Goal: Task Accomplishment & Management: Complete application form

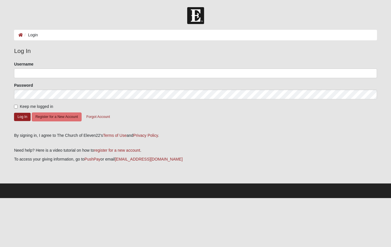
click at [50, 117] on button "Register for a New Account" at bounding box center [57, 117] width 50 height 9
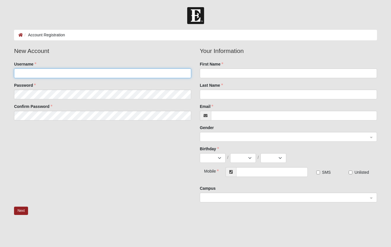
click at [21, 70] on input "Username" at bounding box center [102, 73] width 177 height 10
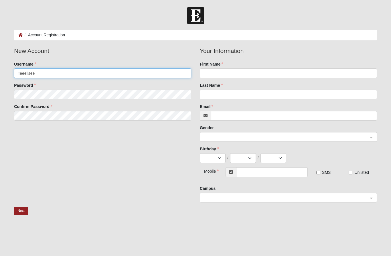
type input "Teeellsee"
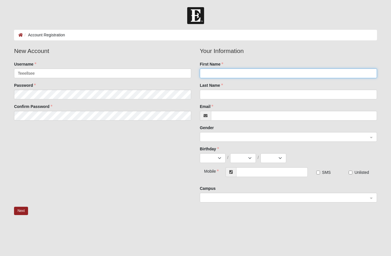
click at [220, 76] on input "First Name" at bounding box center [288, 73] width 177 height 10
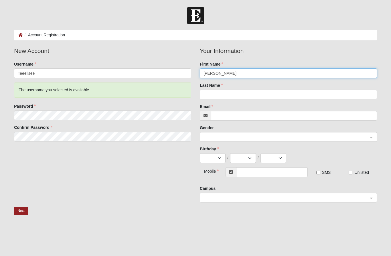
type input "[PERSON_NAME]"
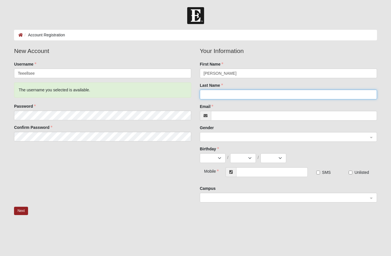
click at [214, 91] on input "Last Name" at bounding box center [288, 95] width 177 height 10
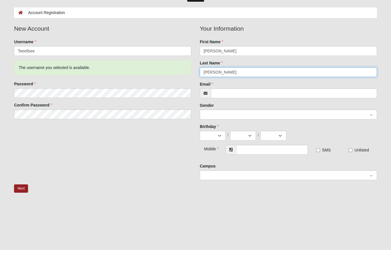
type input "[PERSON_NAME]"
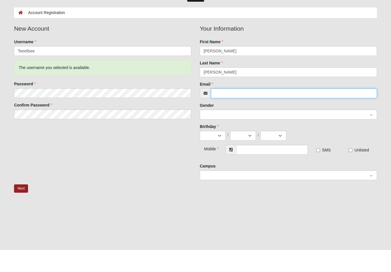
click at [231, 111] on input "Email" at bounding box center [294, 116] width 166 height 10
type input "[EMAIL_ADDRESS][DOMAIN_NAME]"
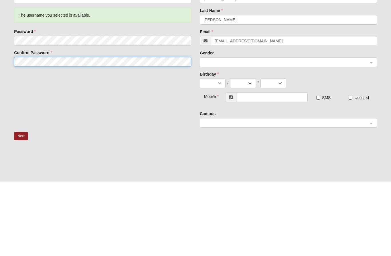
click at [216, 134] on span at bounding box center [286, 137] width 165 height 6
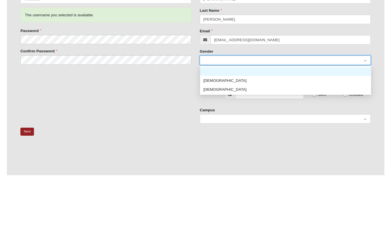
scroll to position [47, 0]
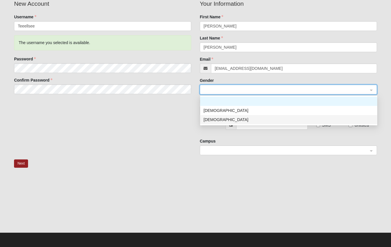
click at [209, 121] on div "[DEMOGRAPHIC_DATA]" at bounding box center [289, 120] width 171 height 6
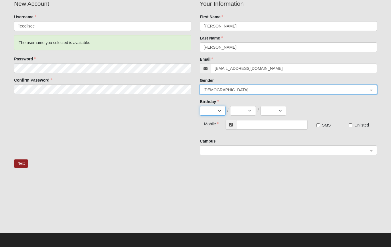
click at [208, 109] on select "Jan Feb Mar Apr May Jun [DATE] Aug Sep Oct Nov Dec" at bounding box center [213, 111] width 26 height 10
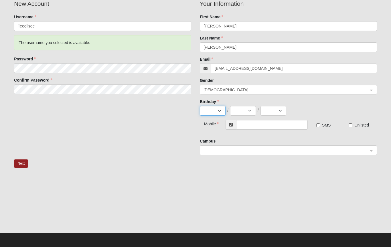
select select "1"
click at [242, 109] on select "1 2 3 4 5 6 7 8 9 10 11 12 13 14 15 16 17 18 19 20 21 22 23 24 25 26 27 28 29 3…" at bounding box center [243, 111] width 26 height 10
select select "11"
click at [270, 108] on select "2025 2024 2023 2022 2021 2020 2019 2018 2017 2016 2015 2014 2013 2012 2011 2010…" at bounding box center [274, 111] width 26 height 10
select select "1965"
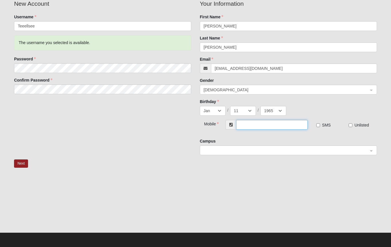
click at [248, 128] on input "text" at bounding box center [272, 125] width 72 height 10
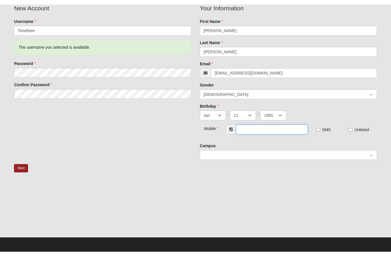
scroll to position [38, 0]
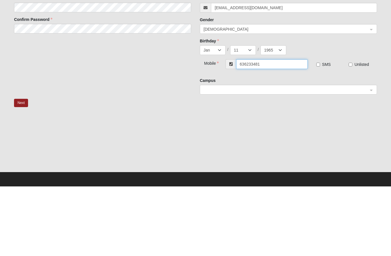
type input "[PHONE_NUMBER]"
click at [219, 156] on span at bounding box center [286, 159] width 165 height 6
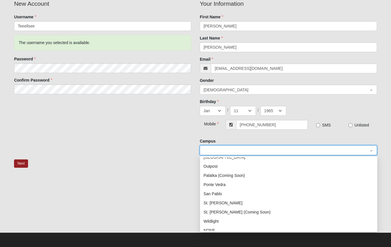
scroll to position [70, 0]
click at [225, 191] on div "San Pablo" at bounding box center [289, 193] width 171 height 6
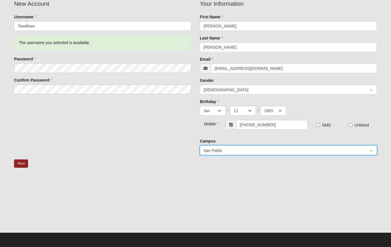
click at [21, 155] on div "New Account Username Teeellsee The username you selected is available. Password…" at bounding box center [196, 79] width 372 height 160
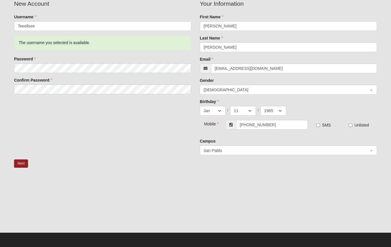
click at [15, 161] on button "Next" at bounding box center [21, 164] width 14 height 8
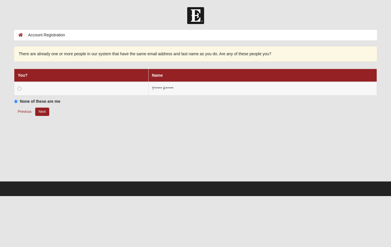
scroll to position [0, 0]
click at [20, 88] on input "radio" at bounding box center [20, 89] width 4 height 4
click at [44, 116] on button "Next" at bounding box center [42, 112] width 14 height 8
radio input "true"
